Goal: Browse casually: Explore the website without a specific task or goal

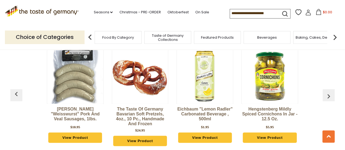
click at [328, 92] on img "button" at bounding box center [328, 96] width 9 height 9
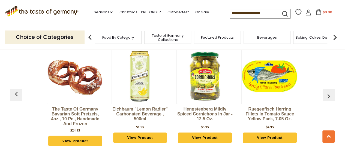
click at [329, 92] on img "button" at bounding box center [328, 96] width 9 height 9
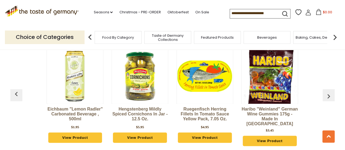
click at [329, 92] on img "button" at bounding box center [328, 96] width 9 height 9
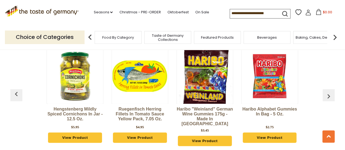
click at [329, 92] on img "button" at bounding box center [328, 96] width 9 height 9
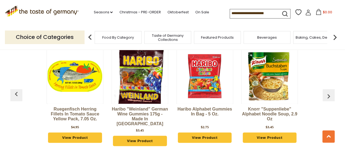
click at [329, 92] on img "button" at bounding box center [328, 96] width 9 height 9
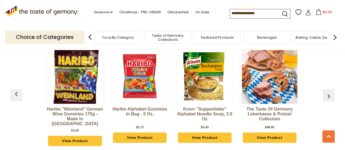
click at [327, 92] on img "button" at bounding box center [328, 96] width 9 height 9
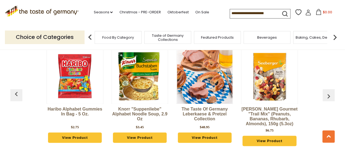
click at [327, 92] on img "button" at bounding box center [328, 96] width 9 height 9
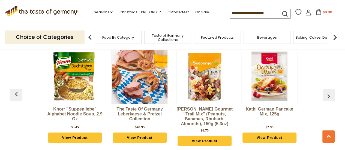
click at [328, 92] on img "button" at bounding box center [328, 96] width 9 height 9
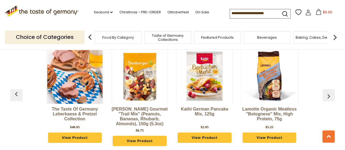
click at [328, 92] on img "button" at bounding box center [328, 96] width 9 height 9
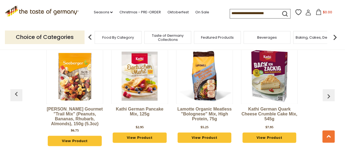
click at [328, 92] on img "button" at bounding box center [328, 96] width 9 height 9
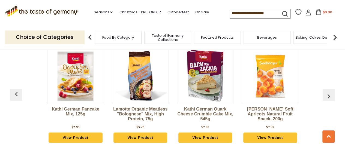
click at [328, 92] on img "button" at bounding box center [328, 96] width 9 height 9
click at [323, 89] on button "button" at bounding box center [328, 95] width 12 height 12
click at [328, 92] on img "button" at bounding box center [328, 96] width 9 height 9
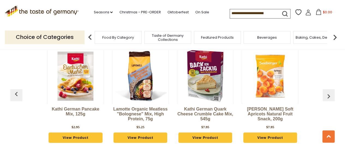
click at [328, 92] on img "button" at bounding box center [328, 96] width 9 height 9
click at [326, 92] on img "button" at bounding box center [328, 96] width 9 height 9
click at [327, 92] on img "button" at bounding box center [328, 96] width 9 height 9
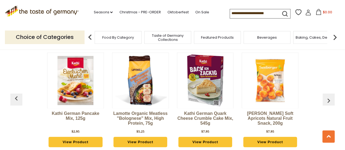
scroll to position [640, 0]
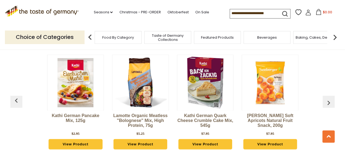
click at [329, 99] on img "button" at bounding box center [328, 103] width 9 height 9
